Goal: Book appointment/travel/reservation

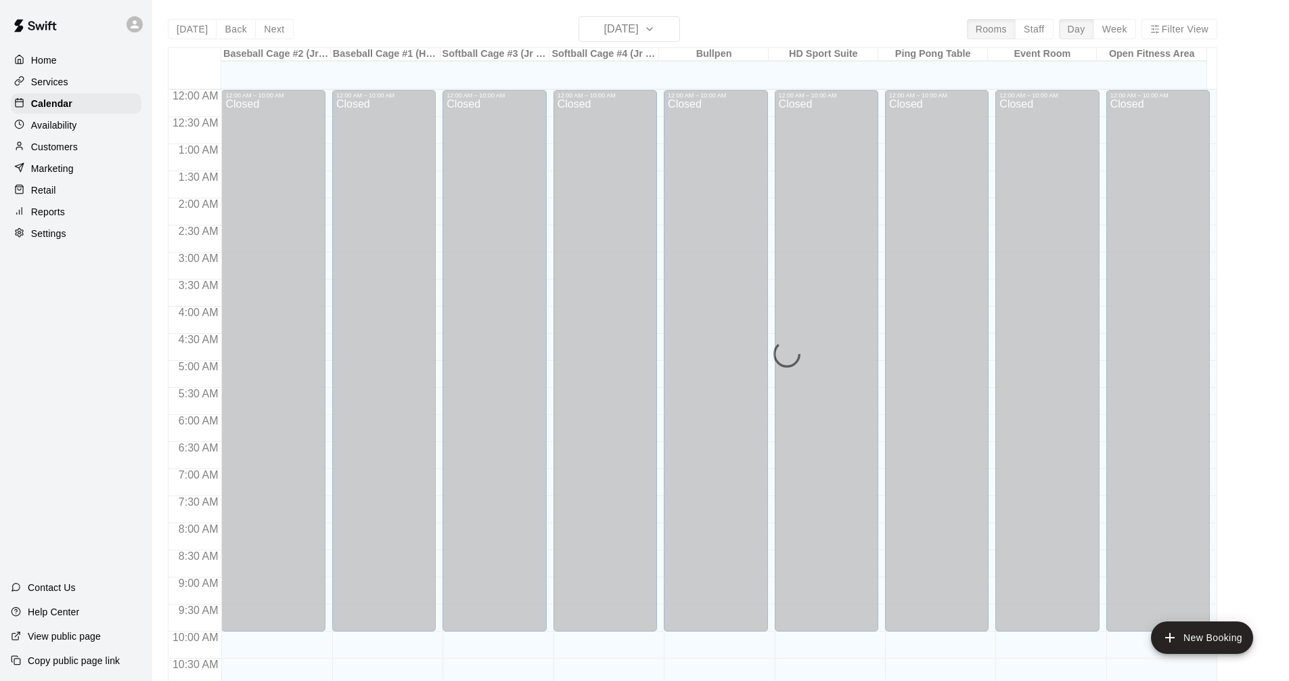
scroll to position [652, 0]
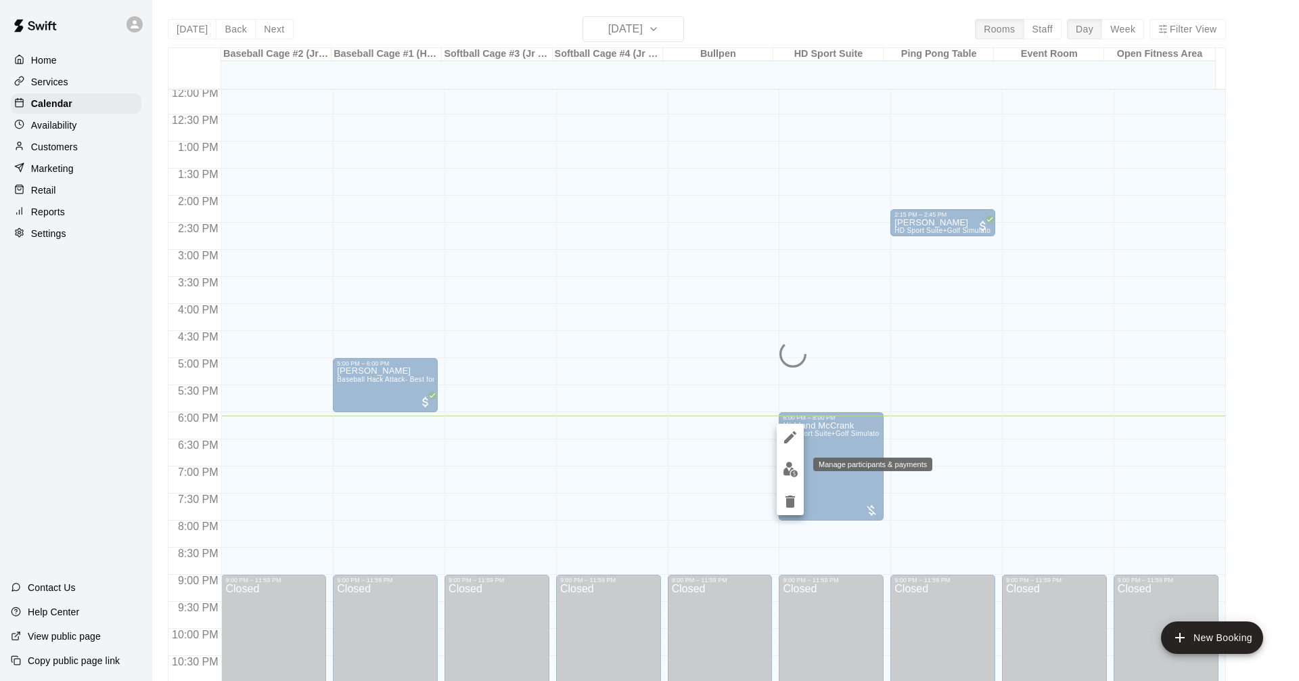
click at [787, 470] on img "edit" at bounding box center [791, 469] width 16 height 16
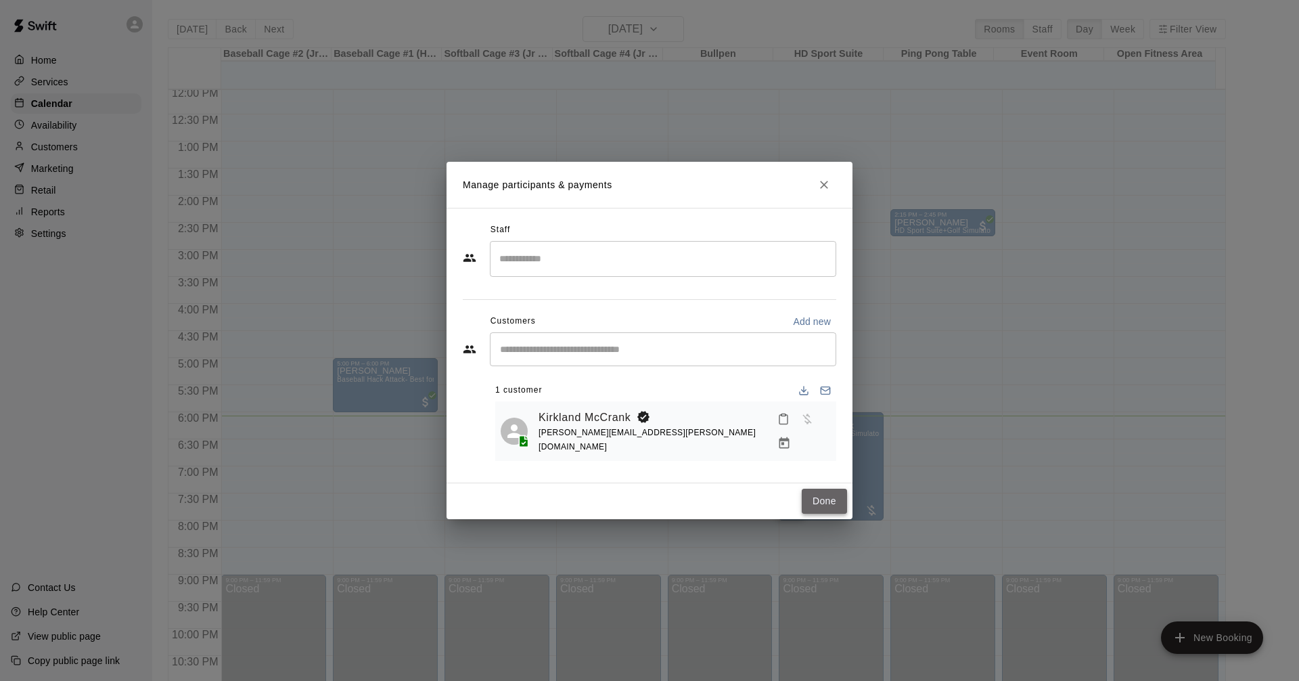
click at [826, 499] on button "Done" at bounding box center [824, 500] width 45 height 25
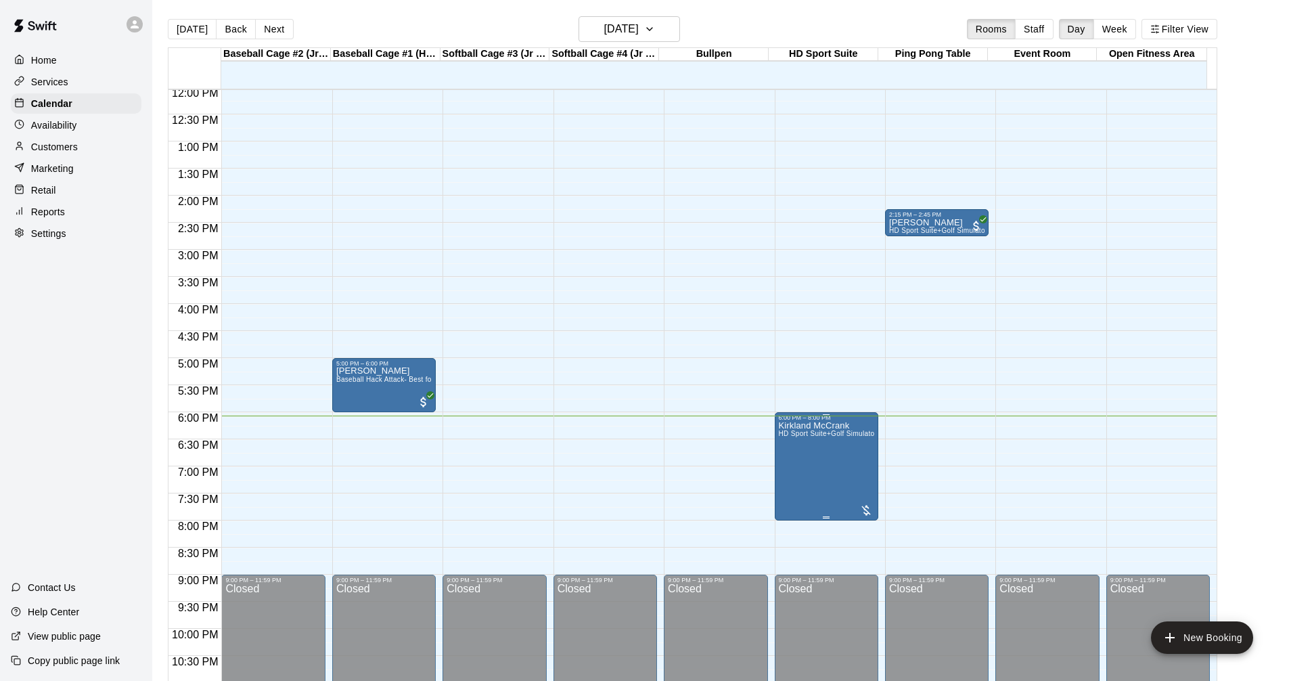
click at [815, 436] on span "HD Sport Suite+Golf Simulator- Private Room" at bounding box center [852, 433] width 147 height 7
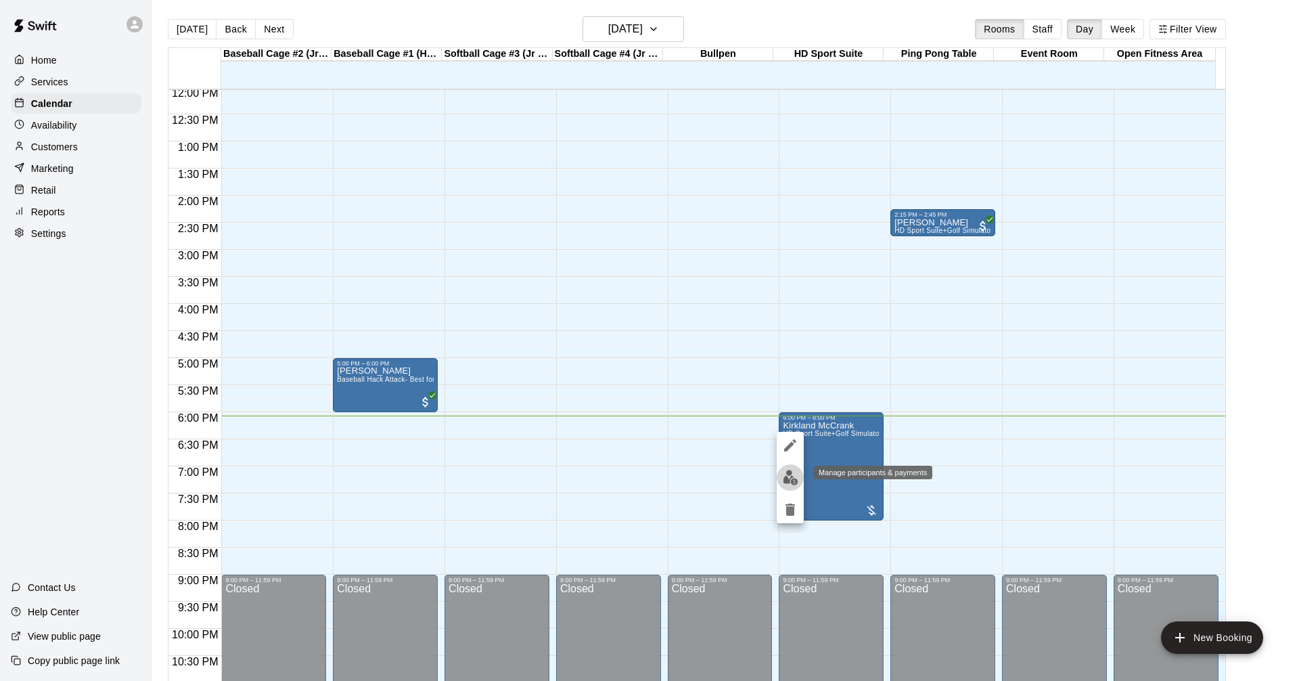
click at [790, 474] on img "edit" at bounding box center [791, 478] width 16 height 16
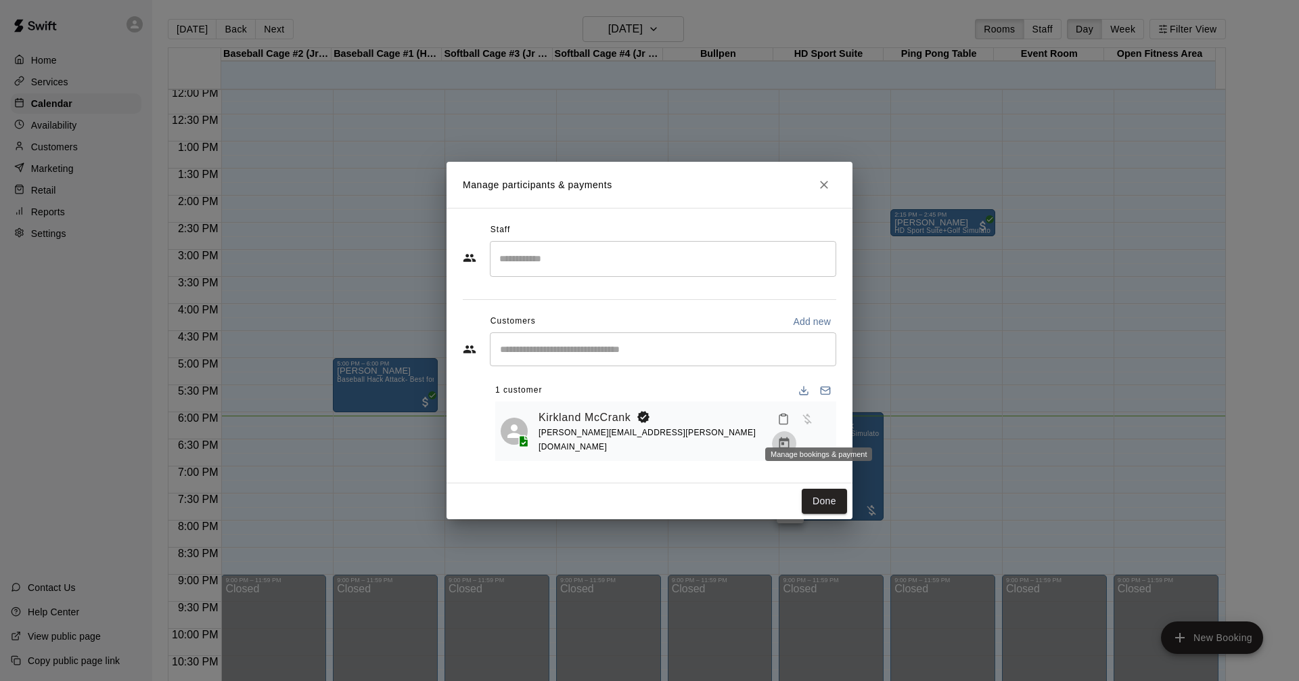
click at [790, 437] on icon "Manage bookings & payment" at bounding box center [784, 443] width 10 height 12
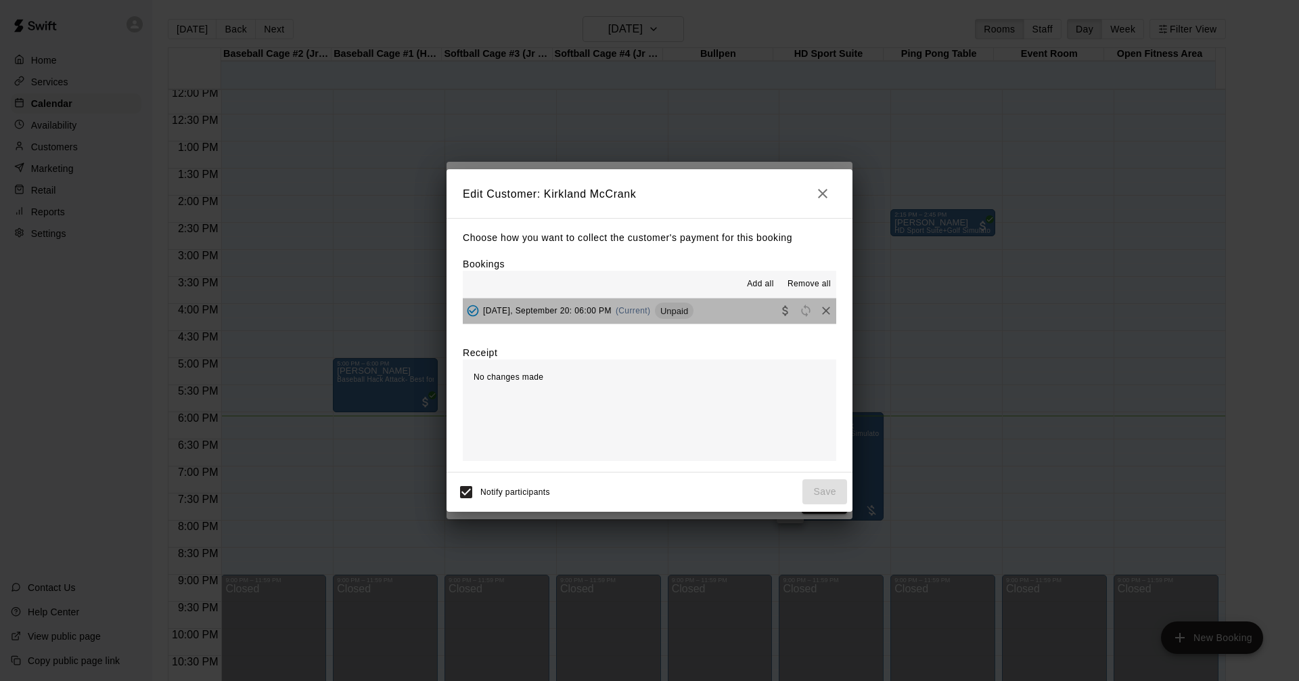
click at [686, 314] on span "Unpaid" at bounding box center [674, 311] width 39 height 10
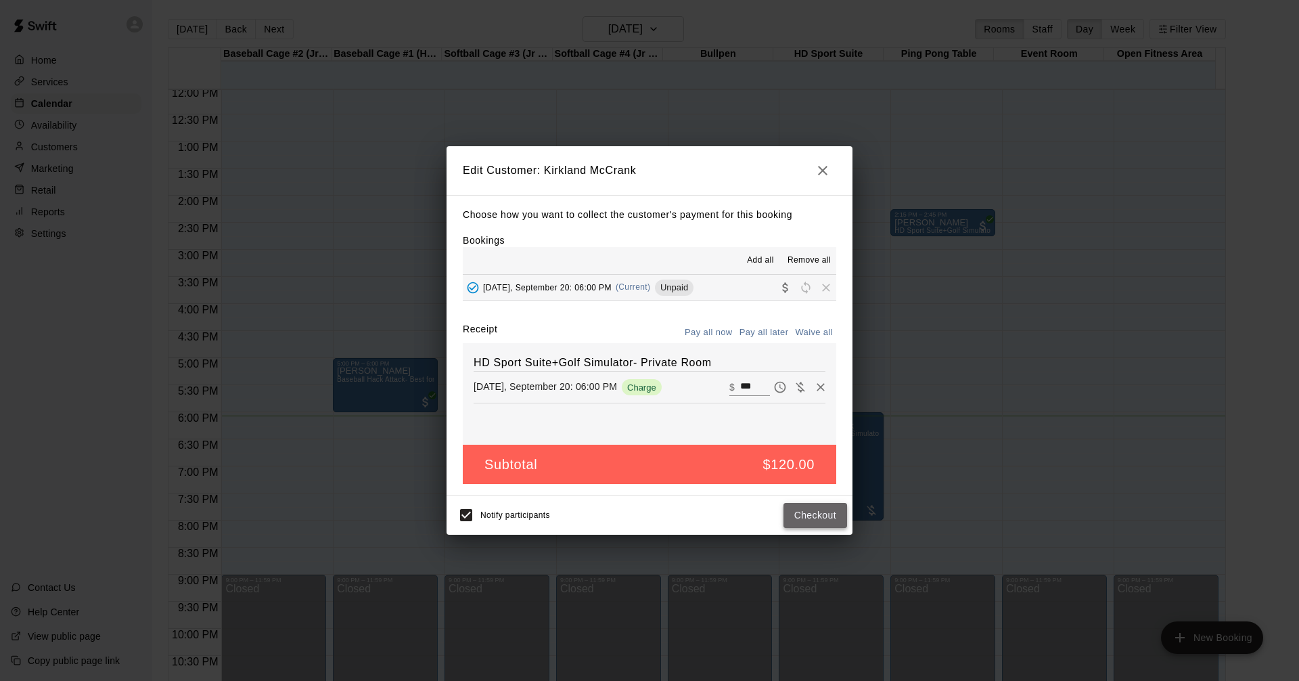
click at [798, 520] on button "Checkout" at bounding box center [815, 515] width 64 height 25
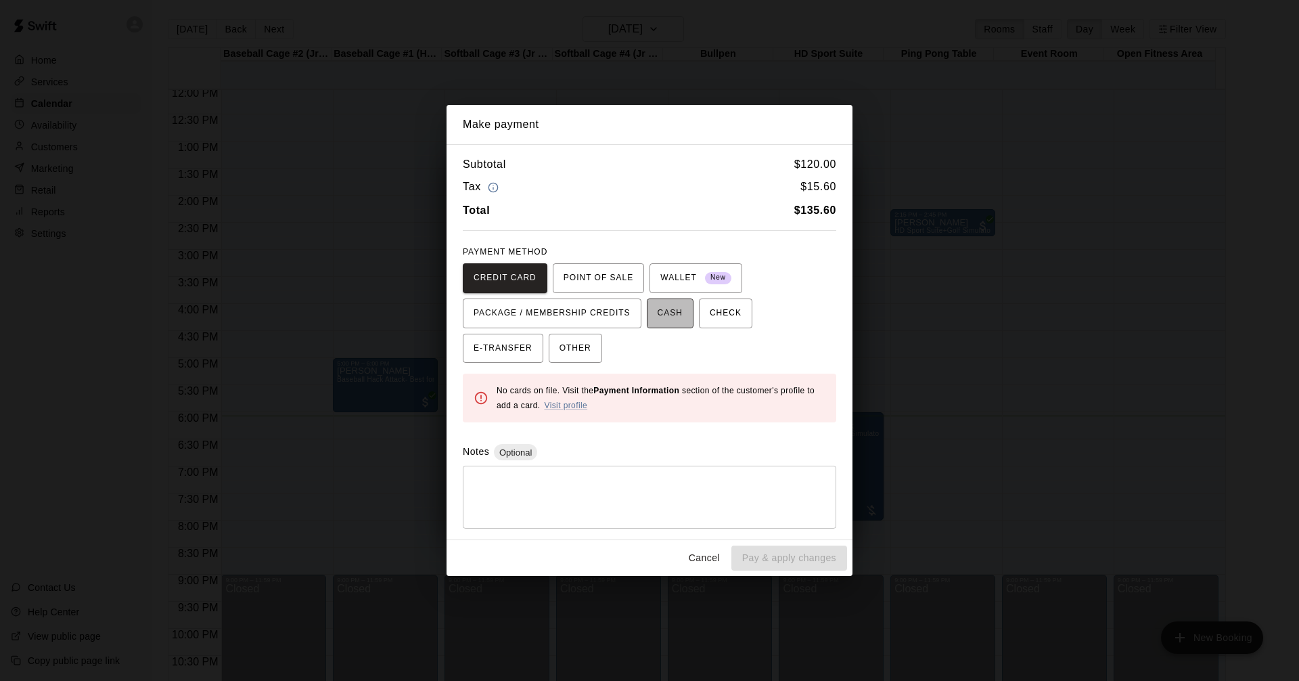
click at [664, 315] on span "CASH" at bounding box center [670, 313] width 25 height 22
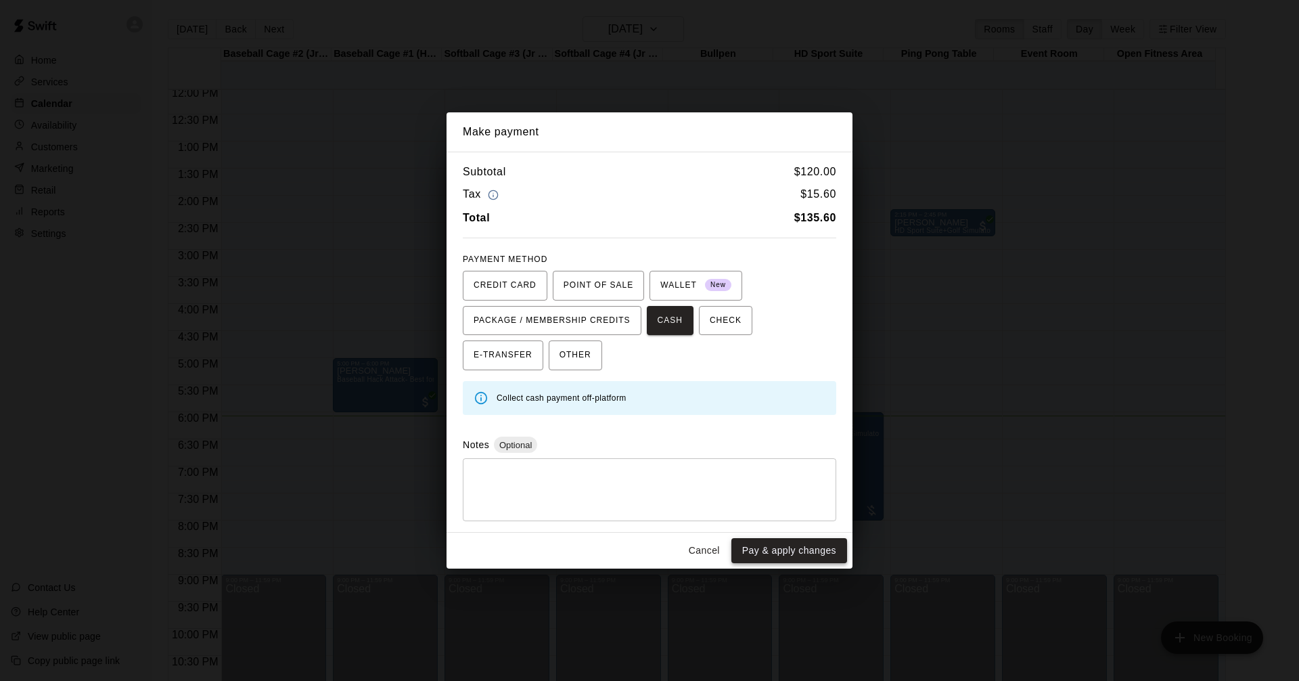
click at [796, 551] on button "Pay & apply changes" at bounding box center [789, 550] width 116 height 25
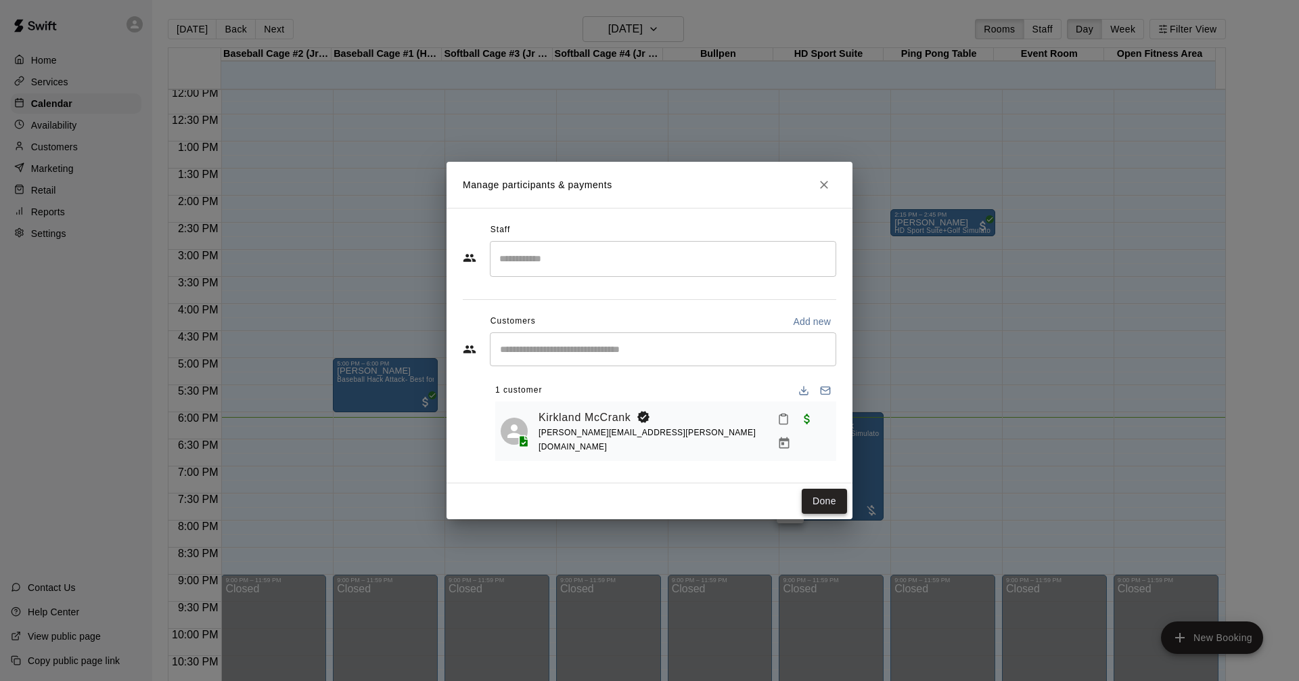
click at [823, 501] on button "Done" at bounding box center [824, 500] width 45 height 25
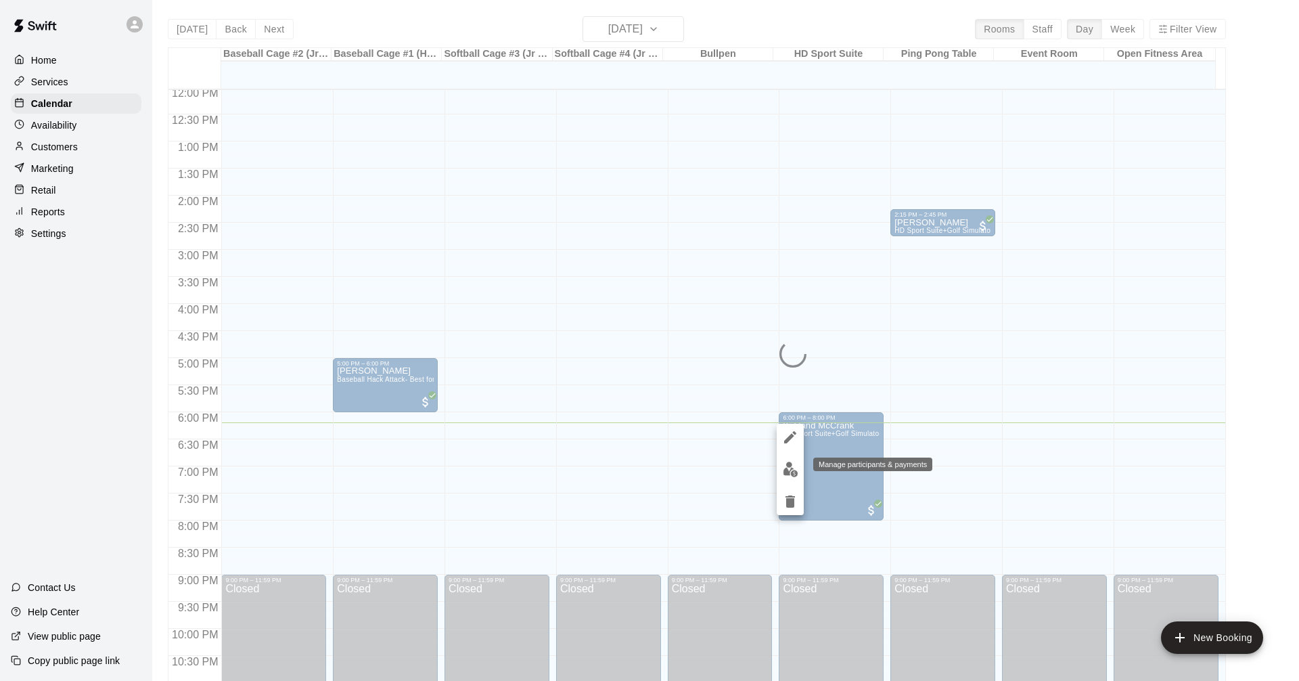
click at [793, 468] on img "edit" at bounding box center [791, 469] width 16 height 16
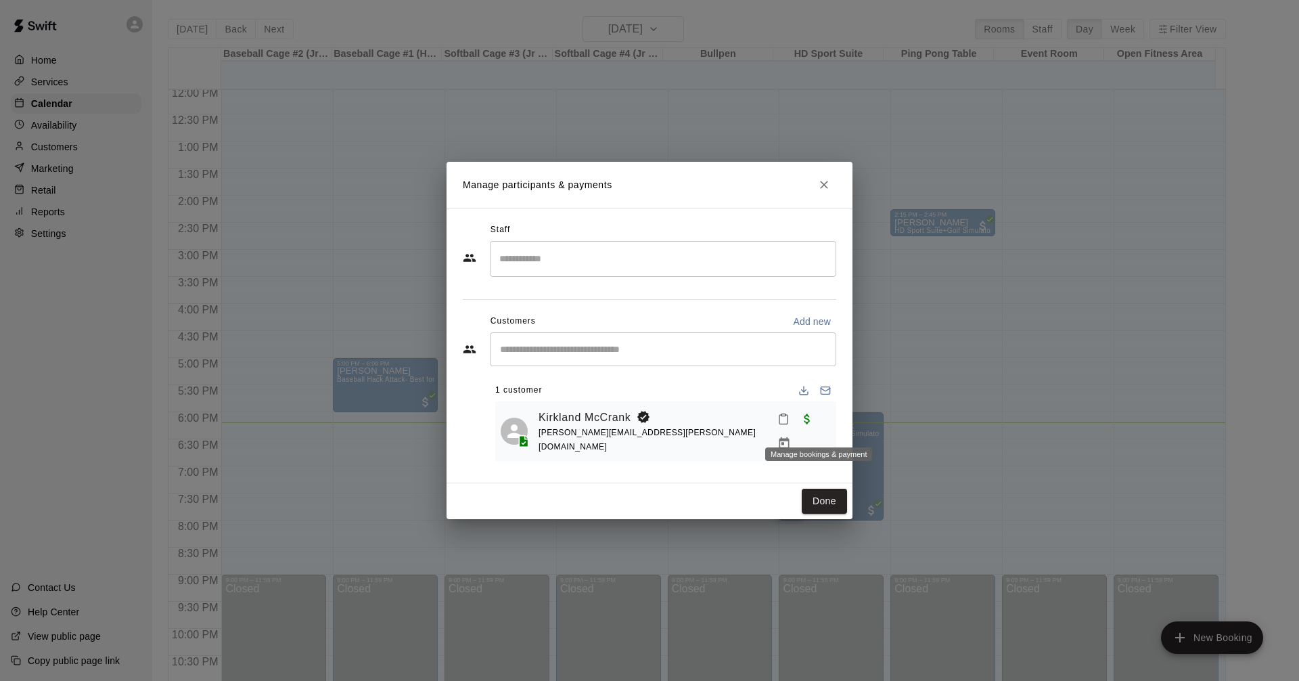
click at [791, 436] on icon "Manage bookings & payment" at bounding box center [784, 443] width 14 height 14
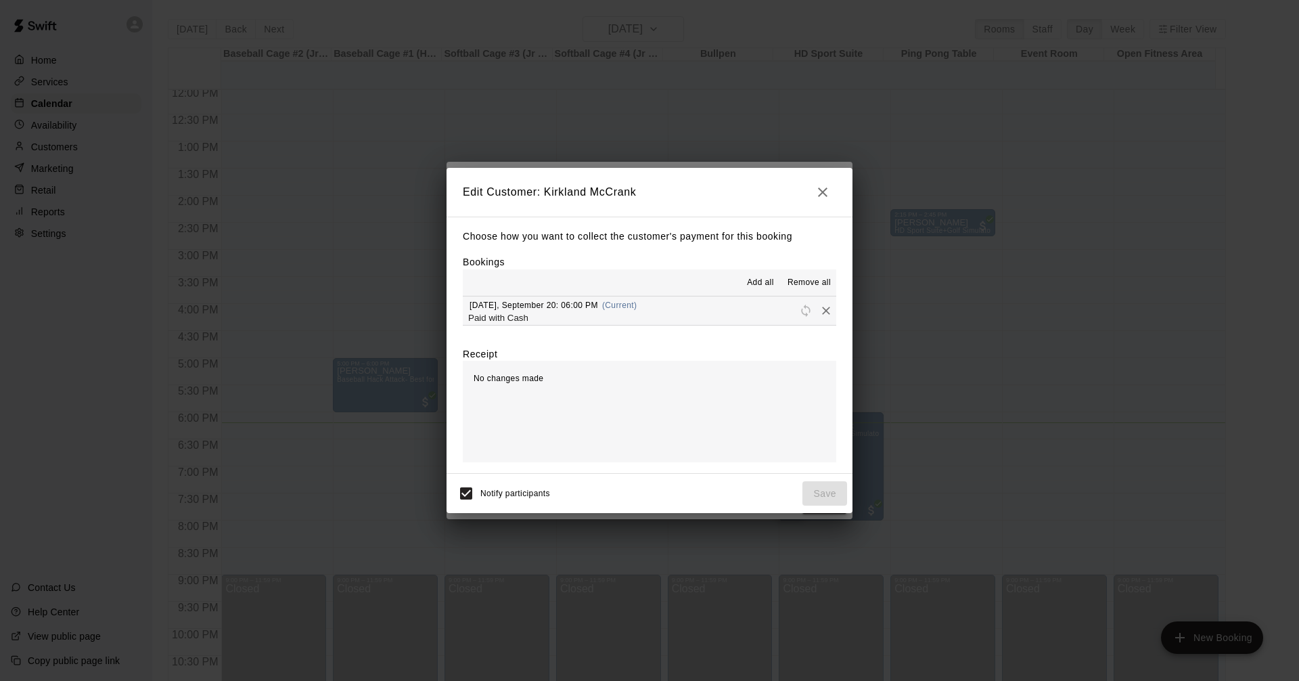
click at [823, 194] on icon "button" at bounding box center [822, 191] width 9 height 9
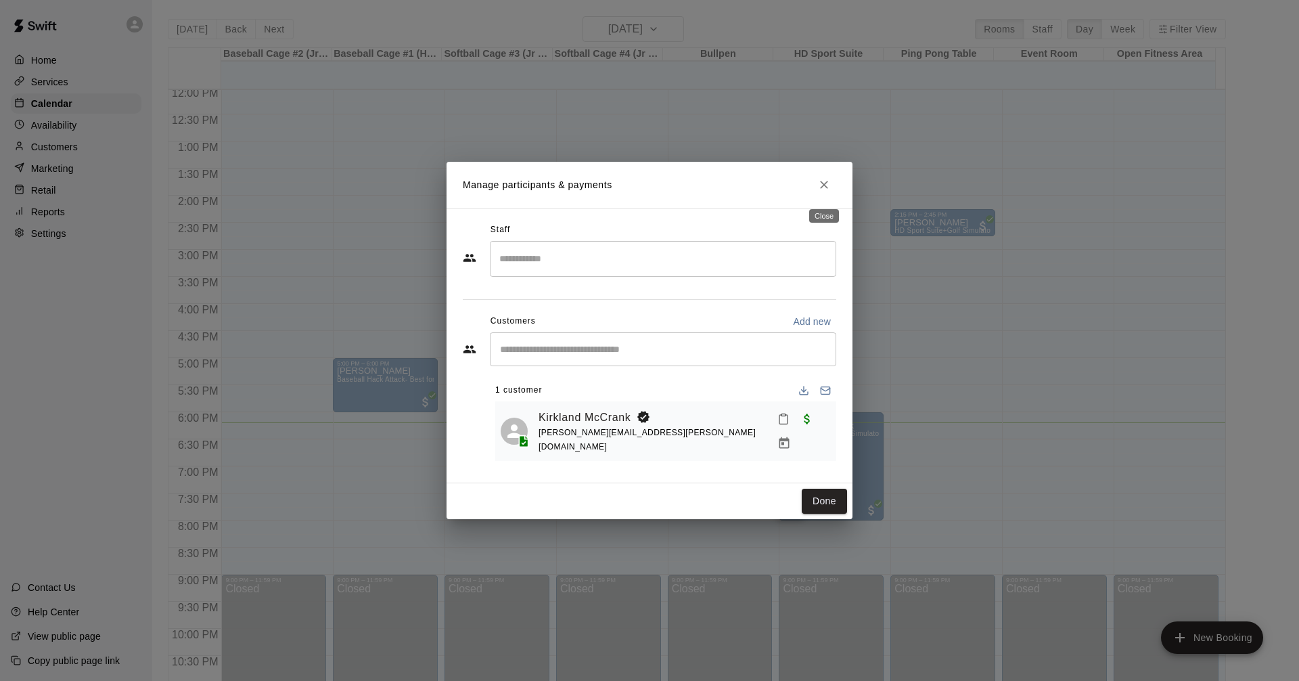
click at [822, 189] on icon "Close" at bounding box center [824, 185] width 8 height 8
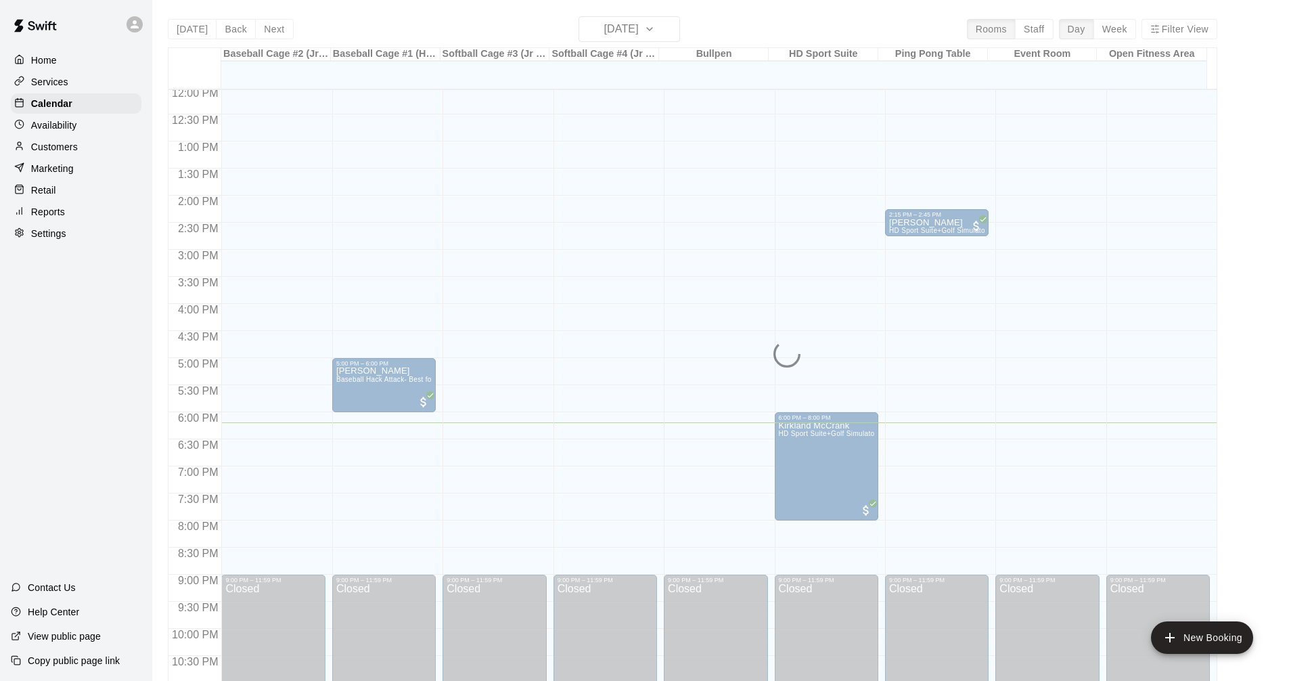
click at [672, 149] on div "12:00 AM – 10:00 AM Closed 9:00 PM – 11:59 PM Closed" at bounding box center [716, 87] width 104 height 1299
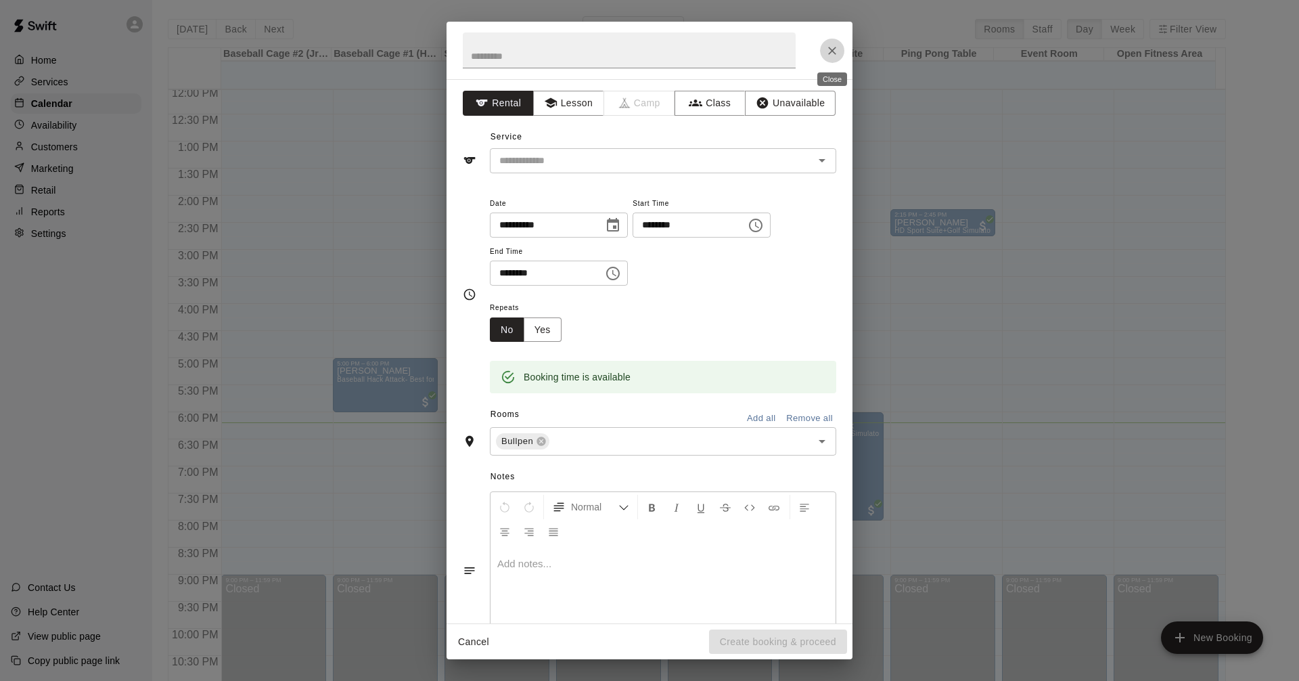
click at [837, 53] on icon "Close" at bounding box center [832, 51] width 14 height 14
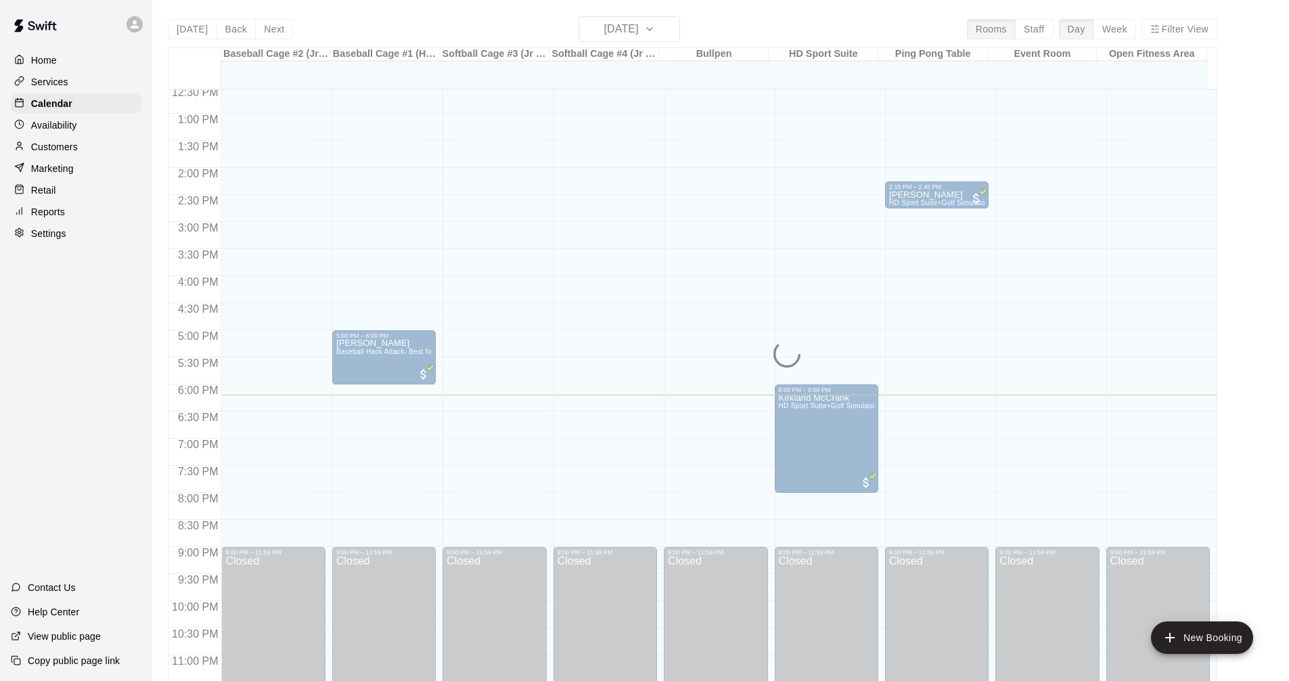
scroll to position [694, 0]
